Goal: Task Accomplishment & Management: Manage account settings

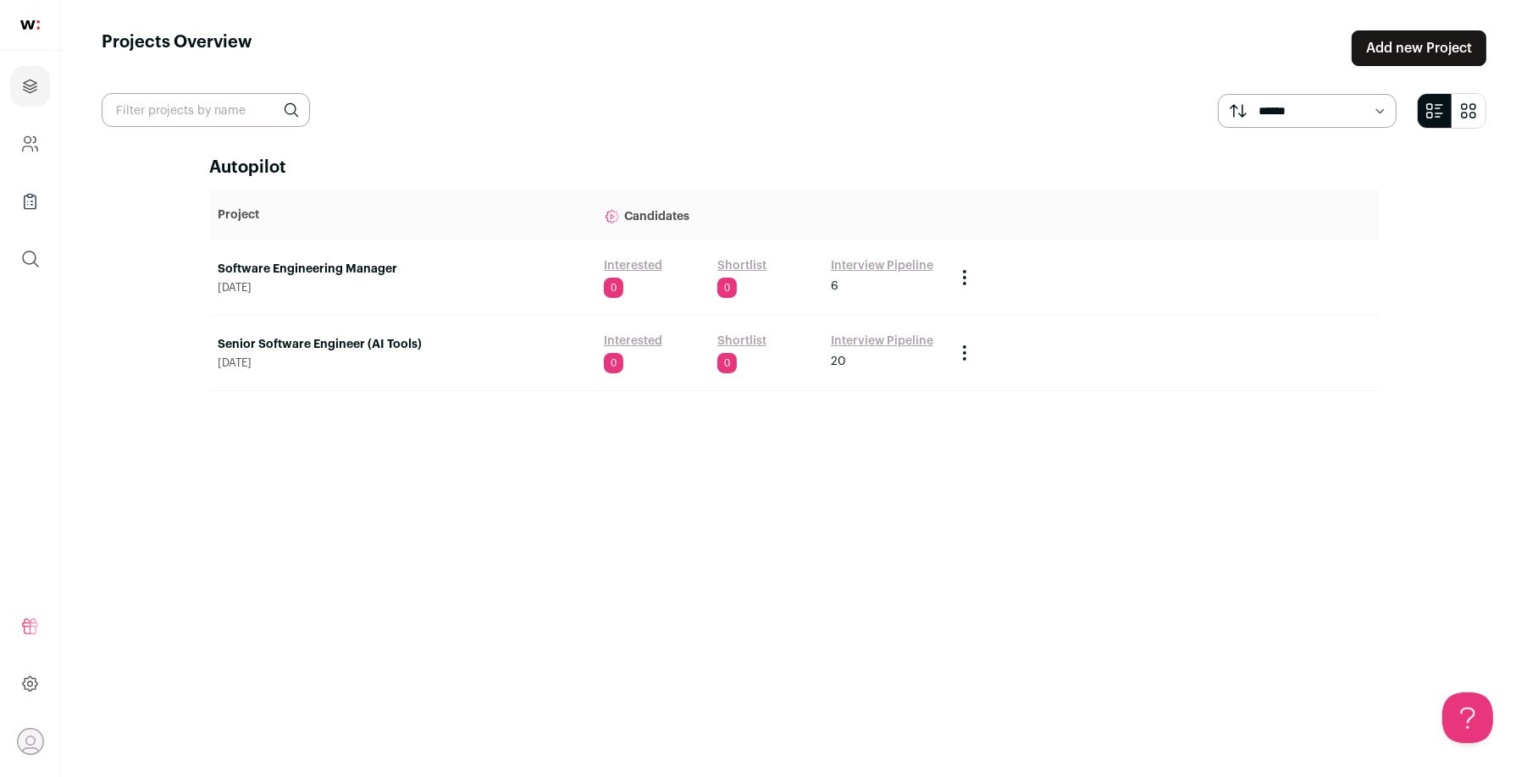
click at [317, 274] on link "Software Engineering Manager" at bounding box center [402, 269] width 368 height 17
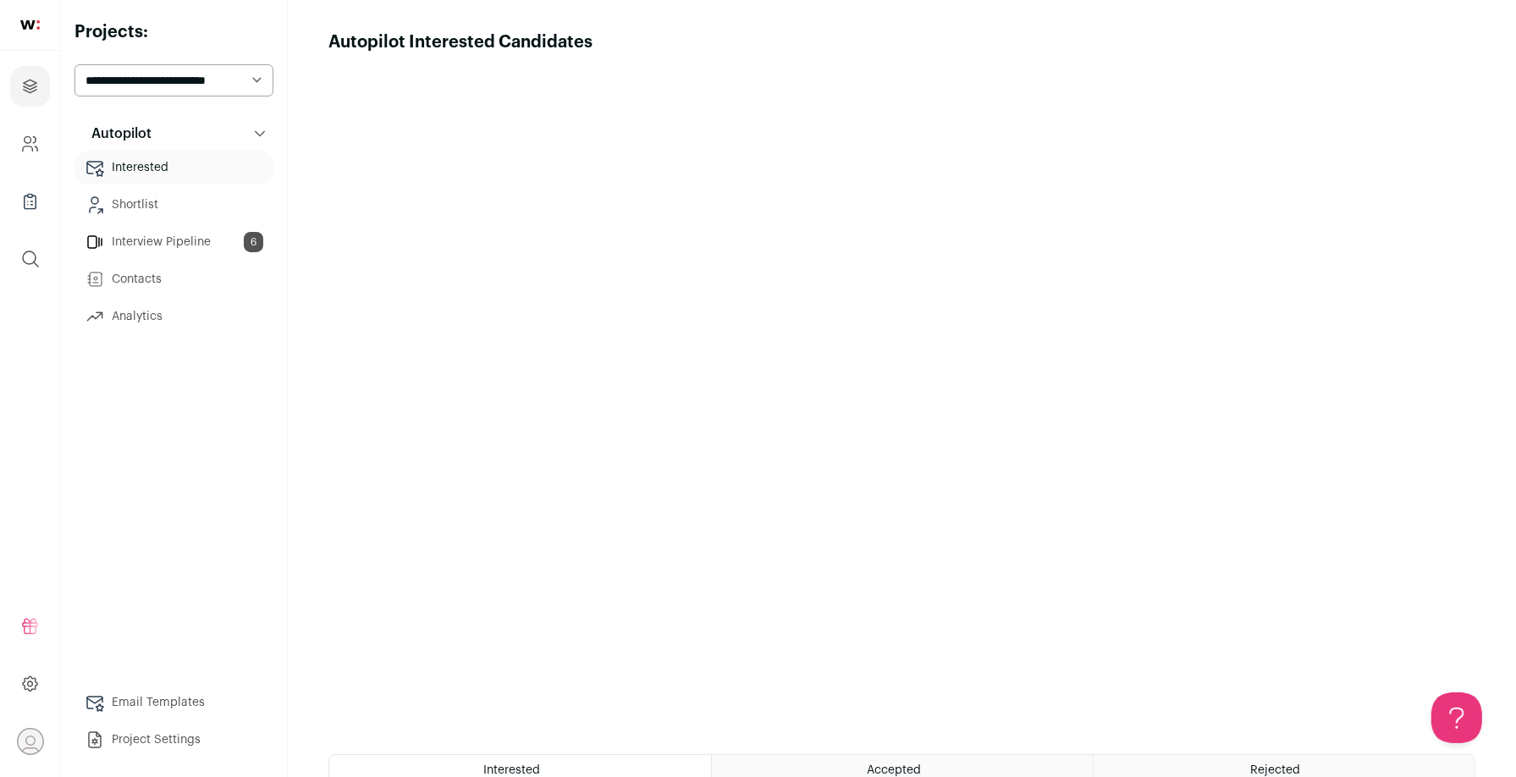
click at [214, 240] on link "Interview Pipeline 6" at bounding box center [174, 242] width 199 height 34
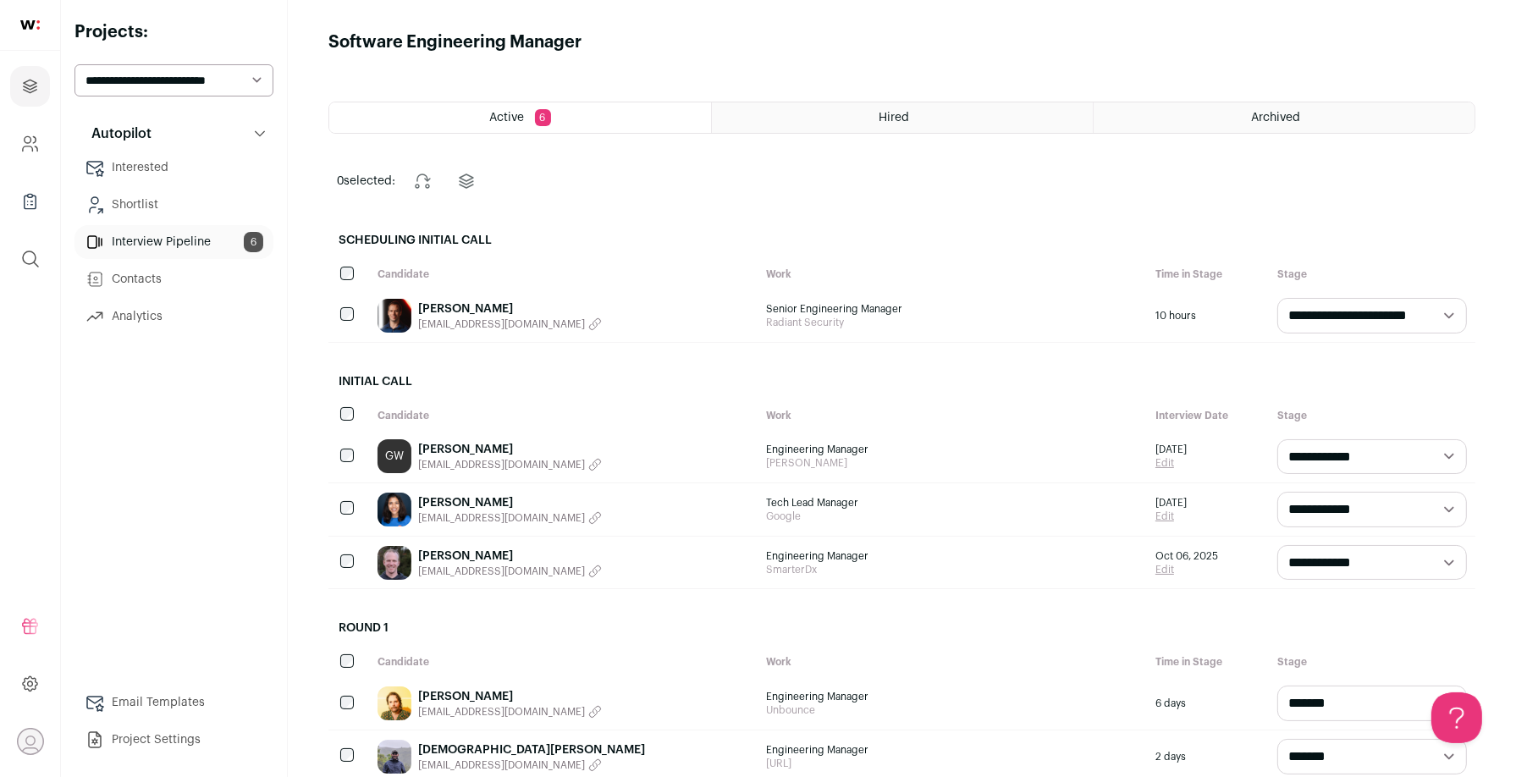
scroll to position [96, 0]
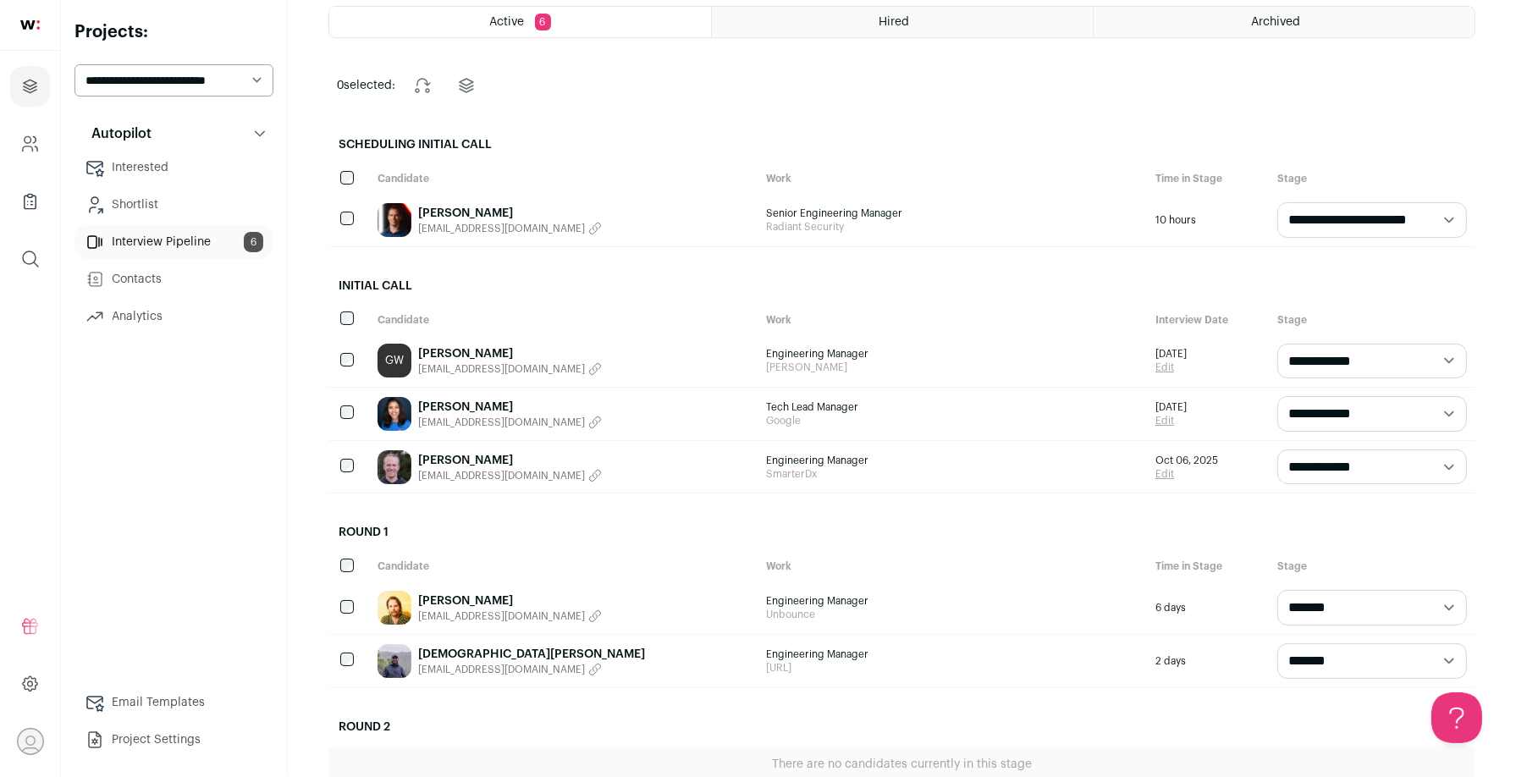
click at [619, 335] on div "GW [PERSON_NAME] [EMAIL_ADDRESS][DOMAIN_NAME]" at bounding box center [563, 361] width 389 height 52
click at [486, 357] on link "[PERSON_NAME]" at bounding box center [510, 353] width 184 height 17
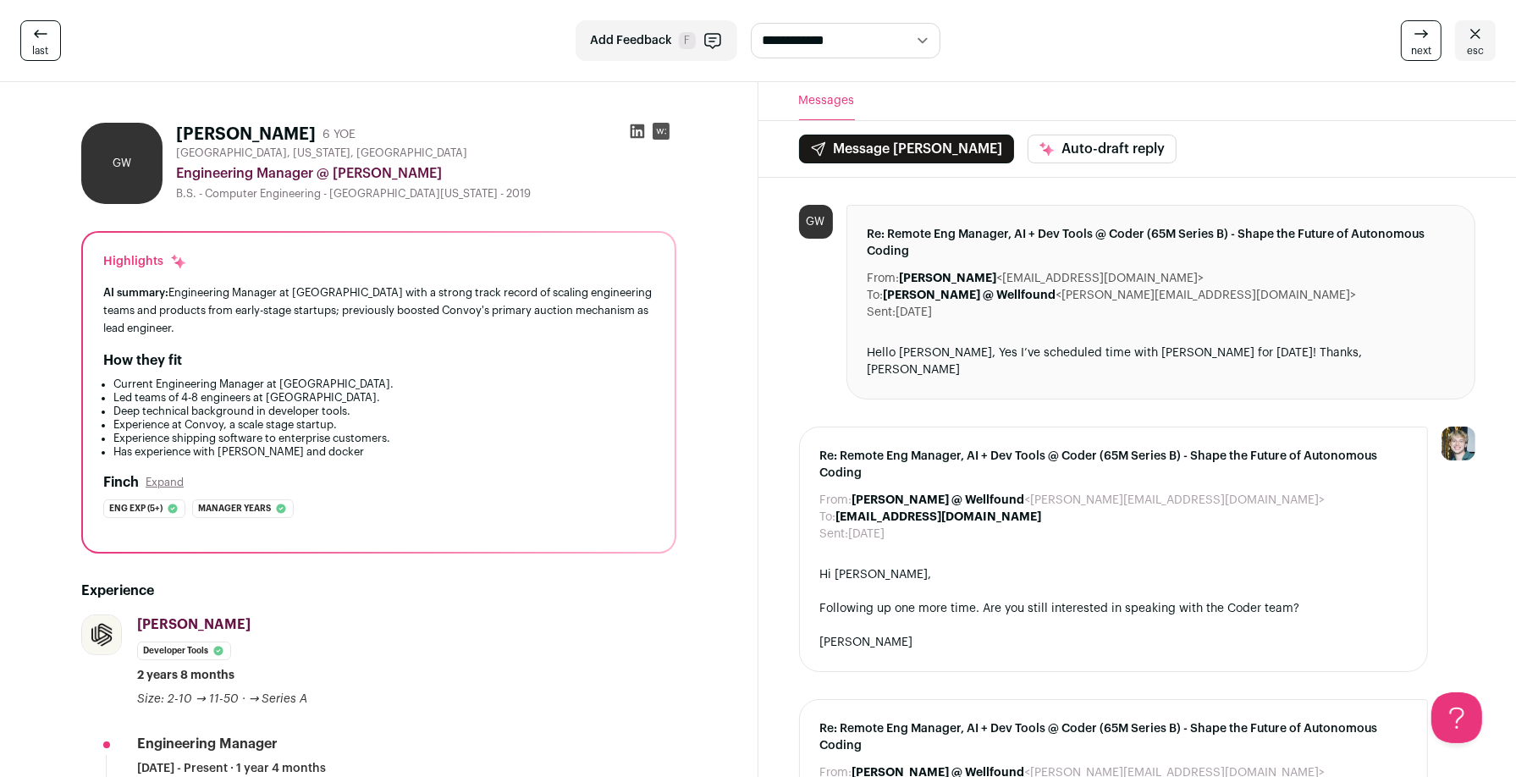
click at [636, 131] on icon at bounding box center [637, 131] width 17 height 17
click at [1471, 51] on span "esc" at bounding box center [1475, 51] width 17 height 14
